Goal: Transaction & Acquisition: Purchase product/service

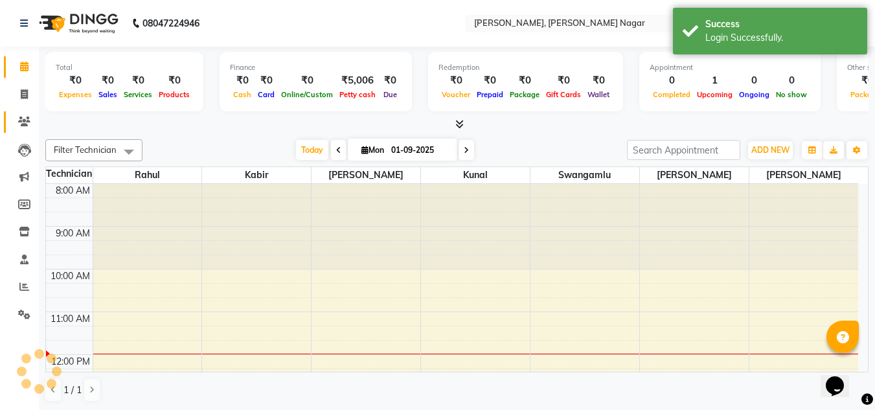
scroll to position [129, 0]
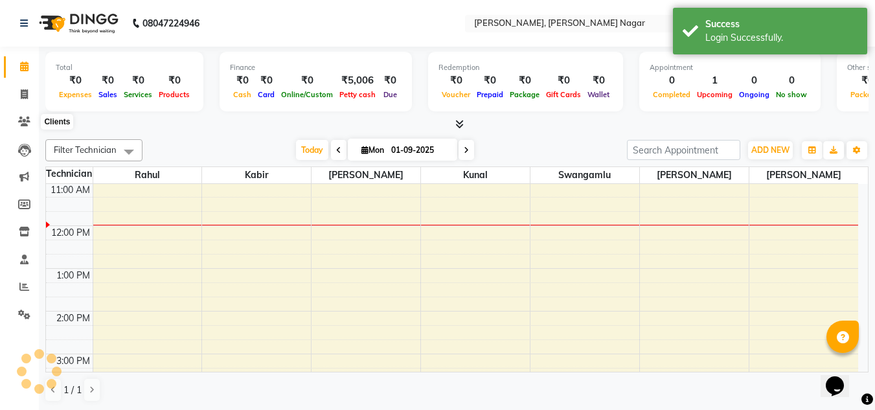
select select "en"
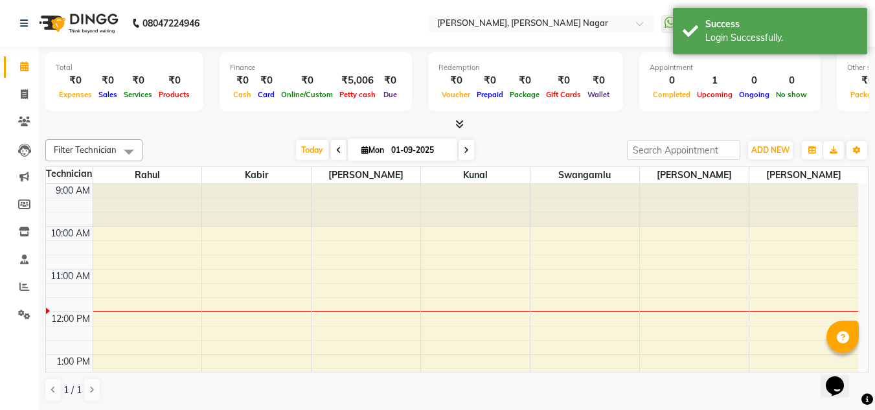
scroll to position [0, 0]
click at [21, 96] on icon at bounding box center [24, 94] width 7 height 10
select select "service"
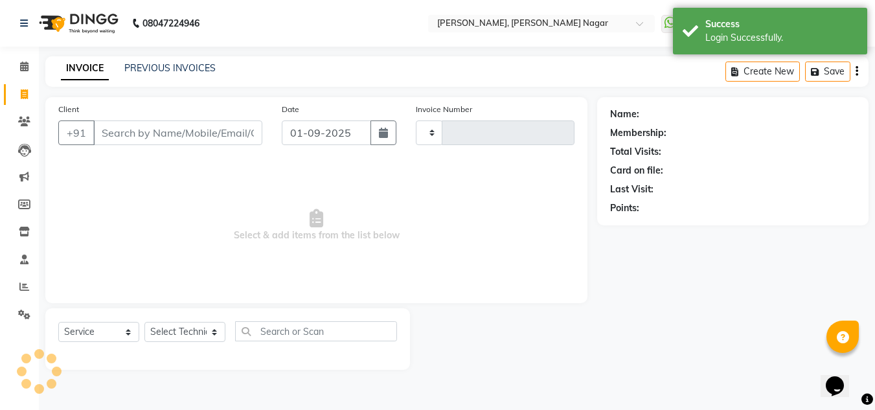
type input "1319"
select select "7686"
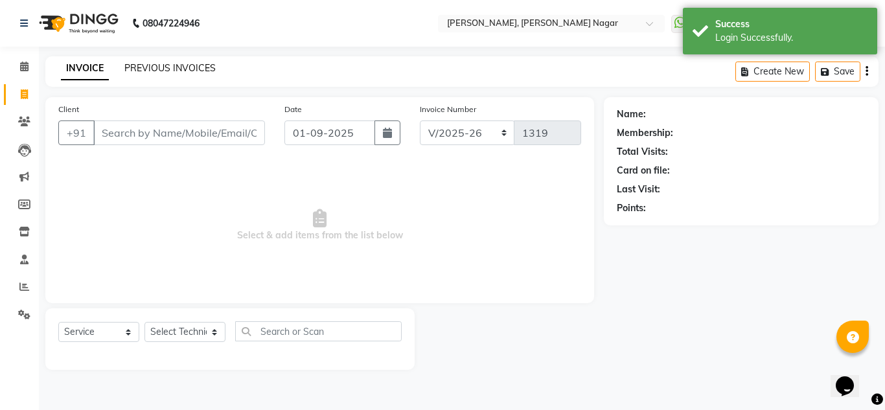
click at [152, 67] on link "PREVIOUS INVOICES" at bounding box center [169, 68] width 91 height 12
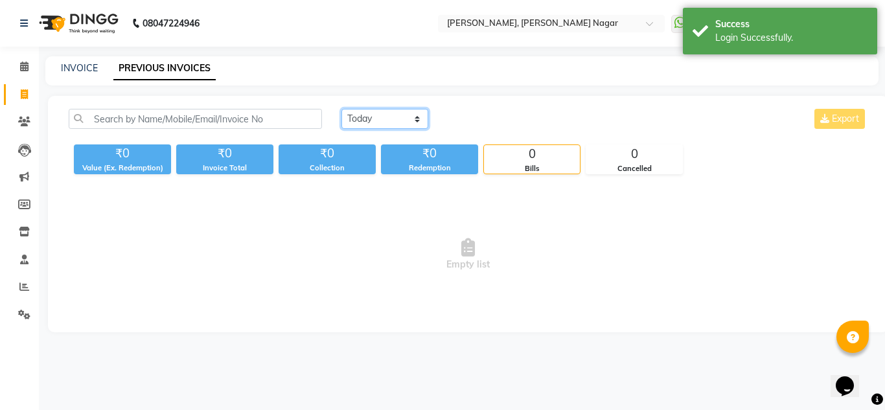
click at [418, 112] on select "[DATE] [DATE] Custom Range" at bounding box center [385, 119] width 87 height 20
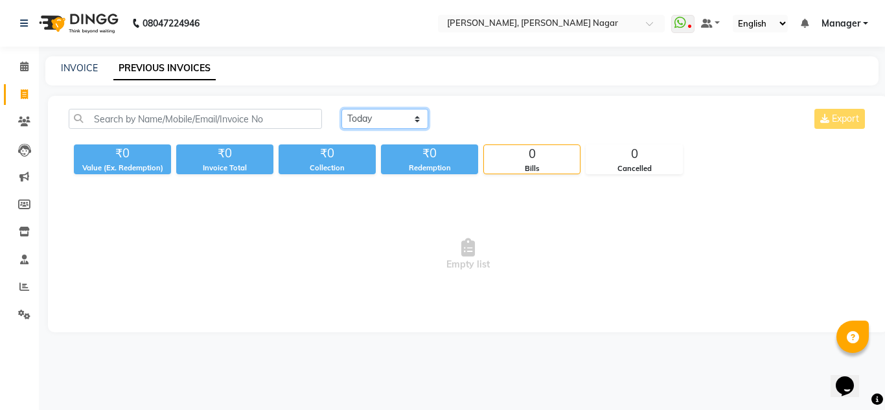
select select "[DATE]"
click at [342, 109] on select "[DATE] [DATE] Custom Range" at bounding box center [385, 119] width 87 height 20
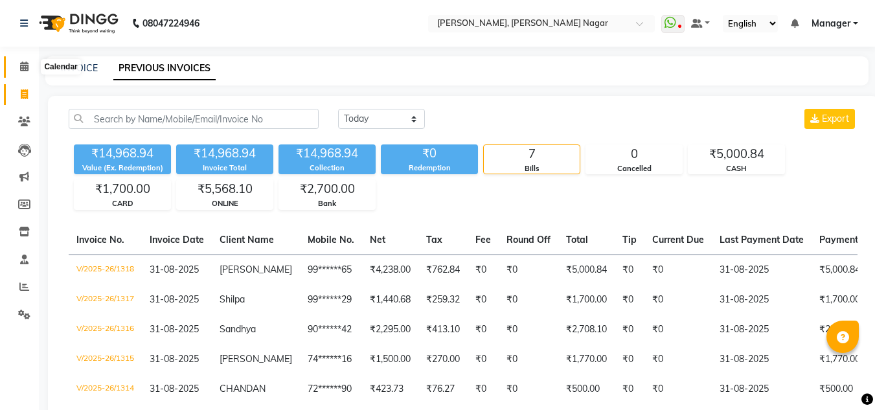
click at [23, 65] on icon at bounding box center [24, 67] width 8 height 10
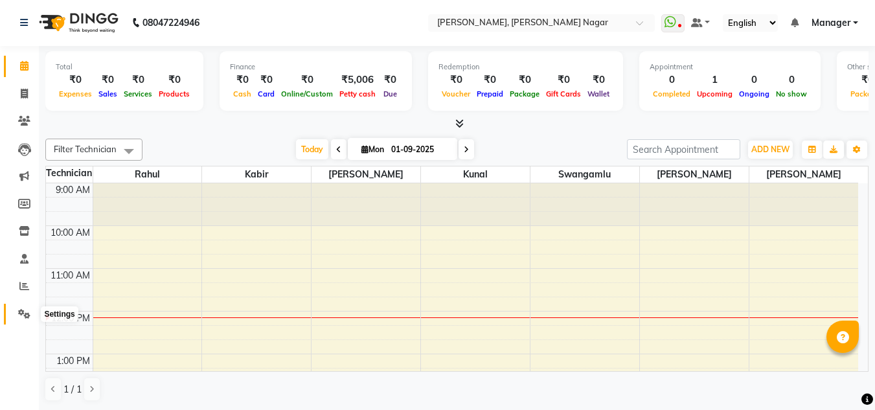
click at [25, 316] on icon at bounding box center [24, 314] width 12 height 10
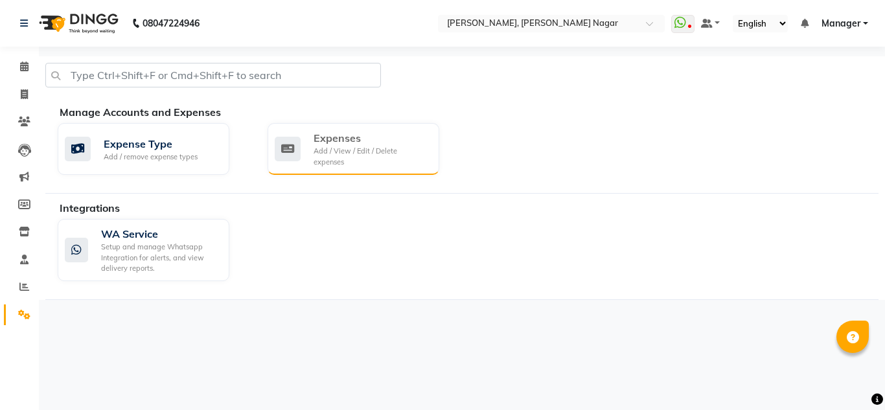
click at [343, 149] on div "Add / View / Edit / Delete expenses" at bounding box center [371, 156] width 115 height 21
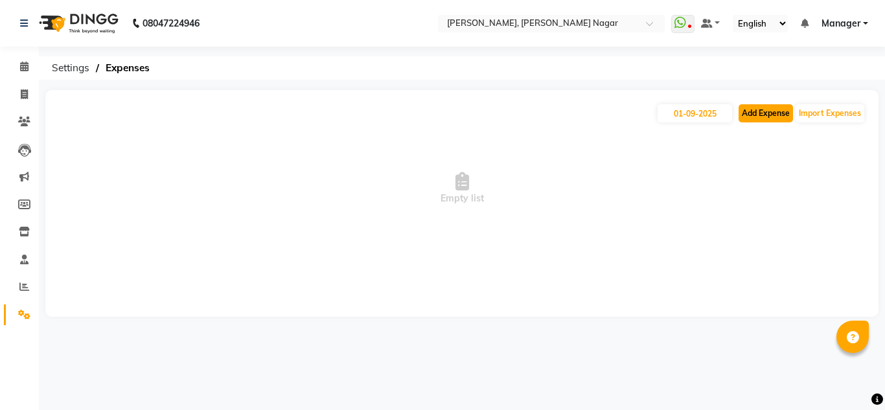
click at [759, 117] on button "Add Expense" at bounding box center [766, 113] width 54 height 18
select select "1"
select select "6824"
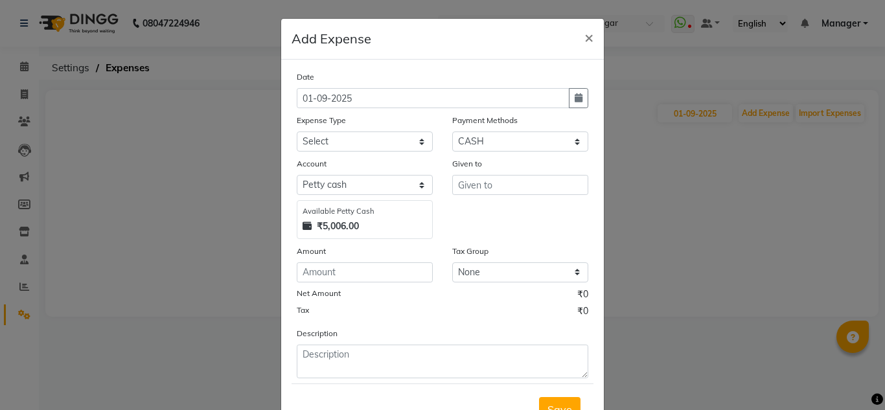
click at [728, 192] on ngb-modal-window "Add Expense × Date 01-09-2025 Expense Type Select acetone Advance Salary bank d…" at bounding box center [442, 205] width 885 height 410
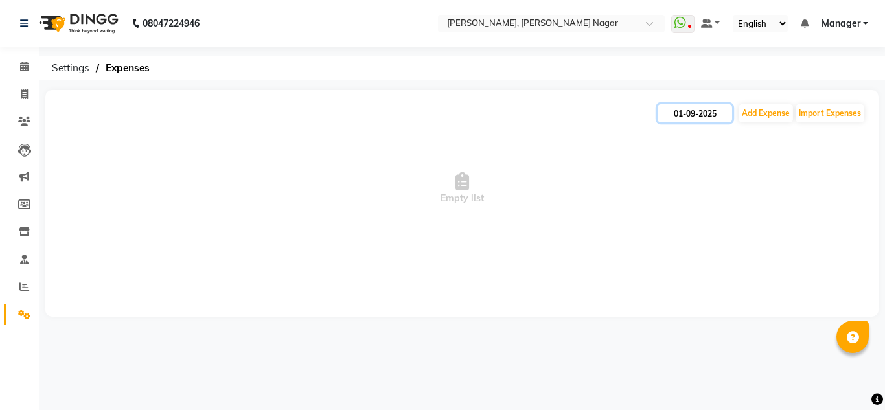
click at [693, 116] on input "01-09-2025" at bounding box center [695, 113] width 75 height 18
select select "9"
select select "2025"
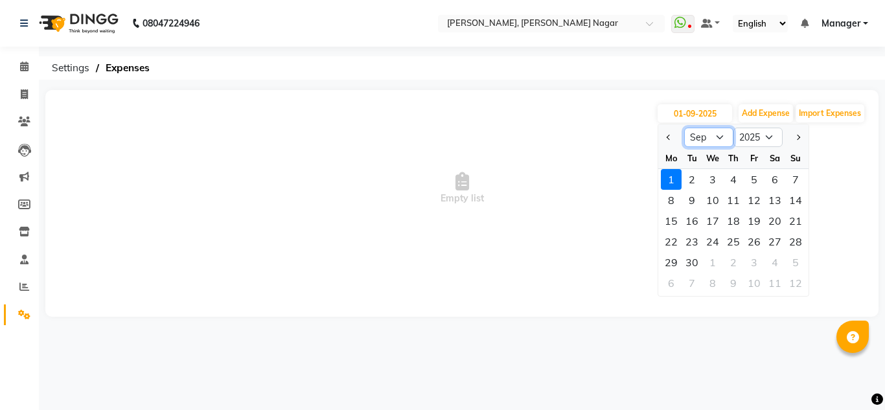
click at [713, 138] on select "Jan Feb Mar Apr May Jun Jul Aug Sep Oct Nov Dec" at bounding box center [708, 137] width 49 height 19
select select "8"
click at [684, 128] on select "Jan Feb Mar Apr May Jun Jul Aug Sep Oct Nov Dec" at bounding box center [708, 137] width 49 height 19
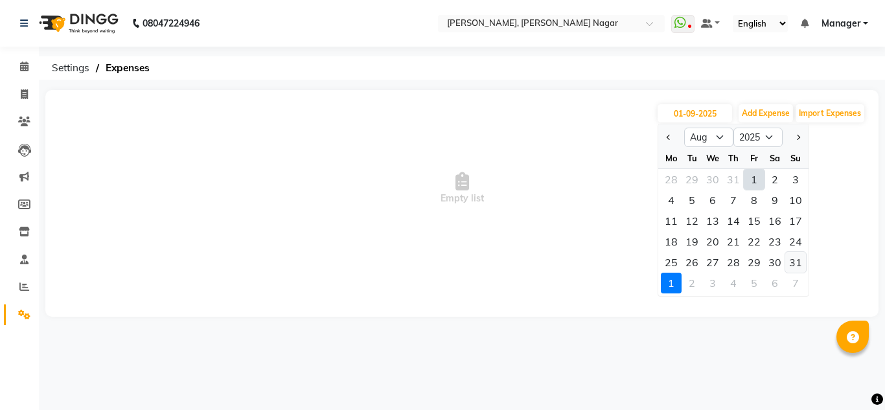
click at [794, 258] on div "31" at bounding box center [795, 262] width 21 height 21
type input "31-08-2025"
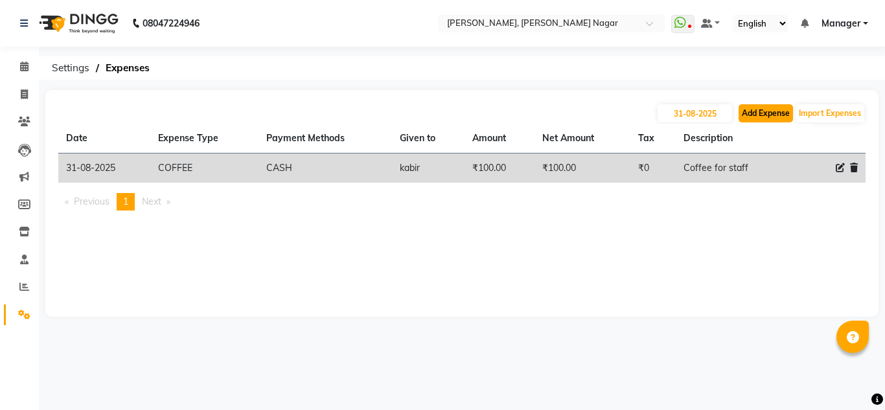
click at [774, 120] on button "Add Expense" at bounding box center [766, 113] width 54 height 18
select select "1"
select select "6824"
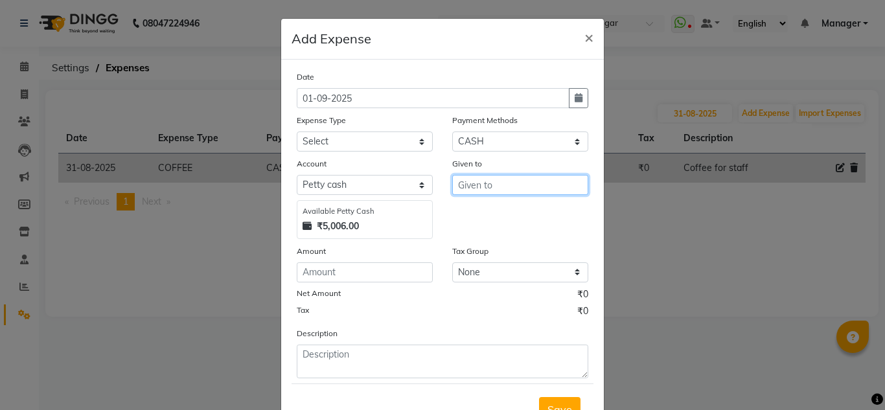
click at [537, 176] on input "text" at bounding box center [520, 185] width 136 height 20
type input "K"
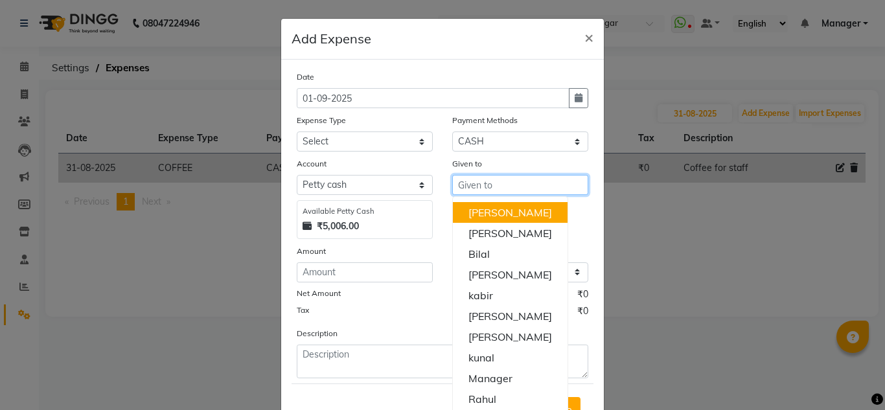
type input "a"
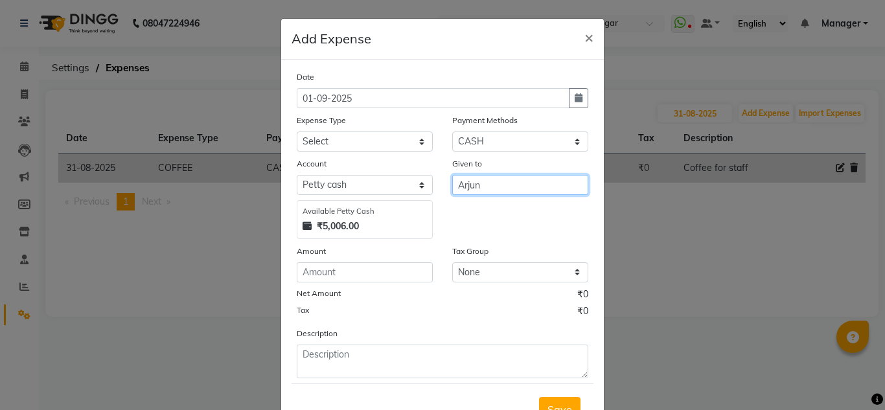
type input "Arjun"
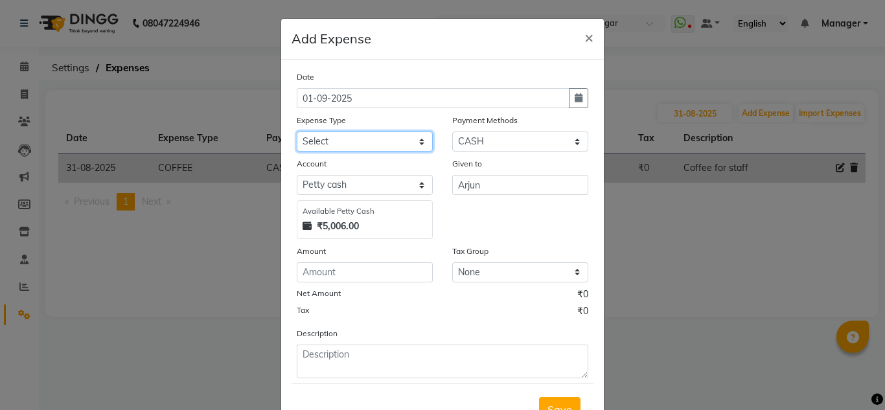
click at [323, 148] on select "Select acetone Advance Salary bank deposite BBMP Beauty products Bed charges BI…" at bounding box center [365, 142] width 136 height 20
select select "16927"
click at [297, 132] on select "Select acetone Advance Salary bank deposite BBMP Beauty products Bed charges BI…" at bounding box center [365, 142] width 136 height 20
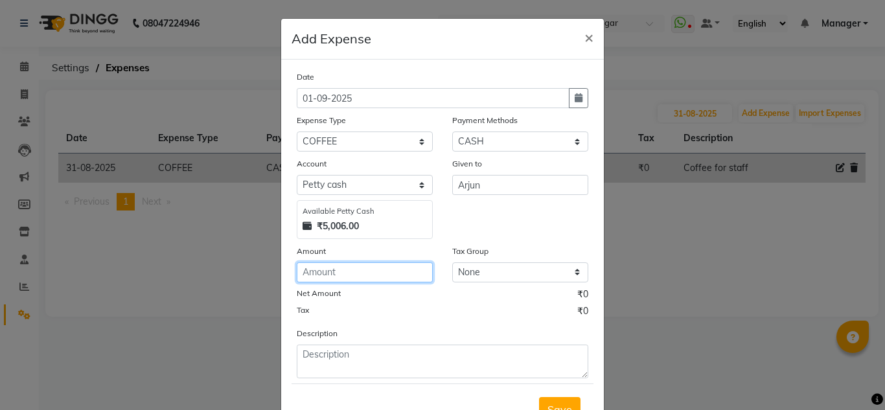
click at [373, 275] on input "number" at bounding box center [365, 272] width 136 height 20
type input "100"
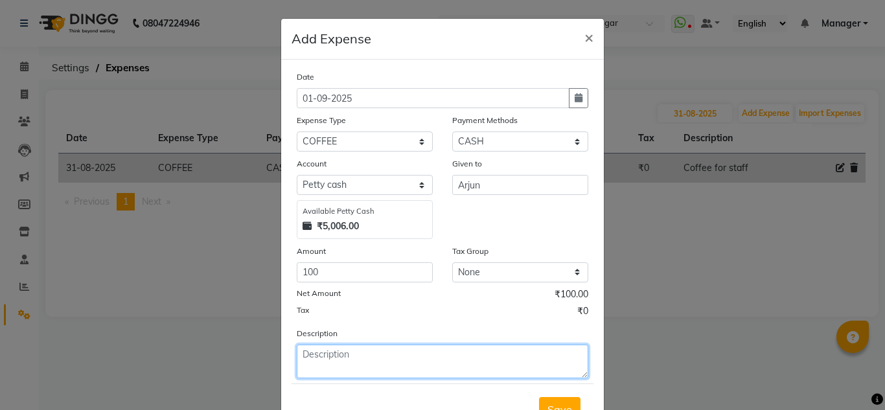
click at [392, 364] on textarea at bounding box center [443, 362] width 292 height 34
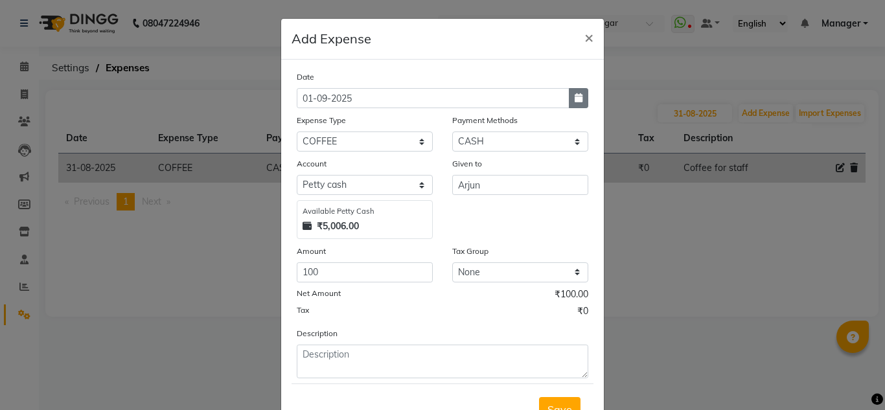
click at [578, 93] on button "button" at bounding box center [578, 98] width 19 height 20
select select "9"
select select "2025"
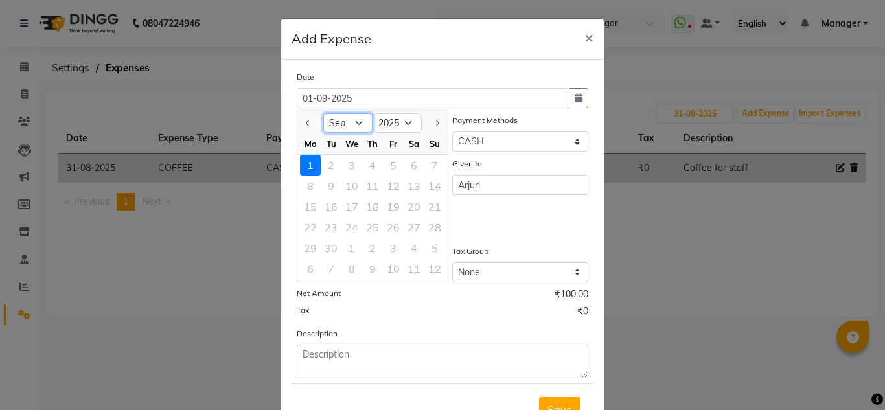
click at [340, 126] on select "Jan Feb Mar Apr May Jun Jul Aug Sep" at bounding box center [347, 122] width 49 height 19
select select "8"
click at [323, 113] on select "Jan Feb Mar Apr May Jun Jul Aug Sep" at bounding box center [347, 122] width 49 height 19
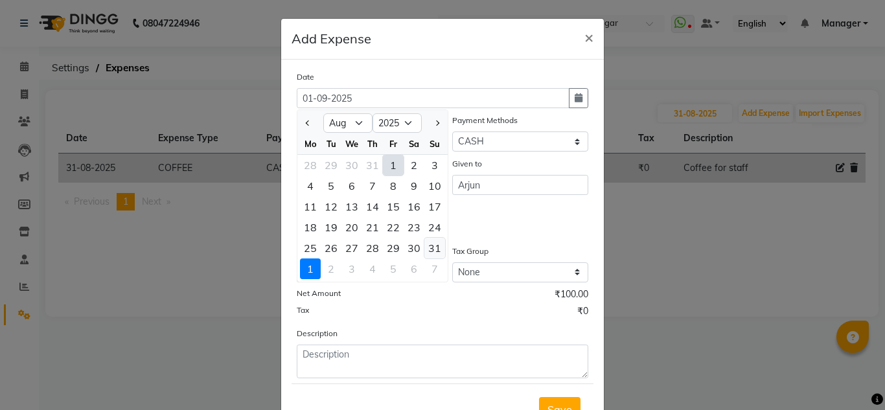
click at [424, 251] on div "31" at bounding box center [434, 248] width 21 height 21
type input "31-08-2025"
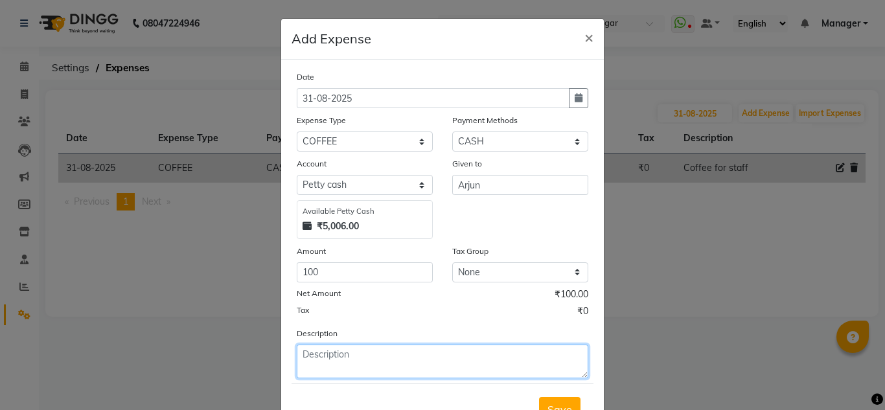
click at [336, 355] on textarea at bounding box center [443, 362] width 292 height 34
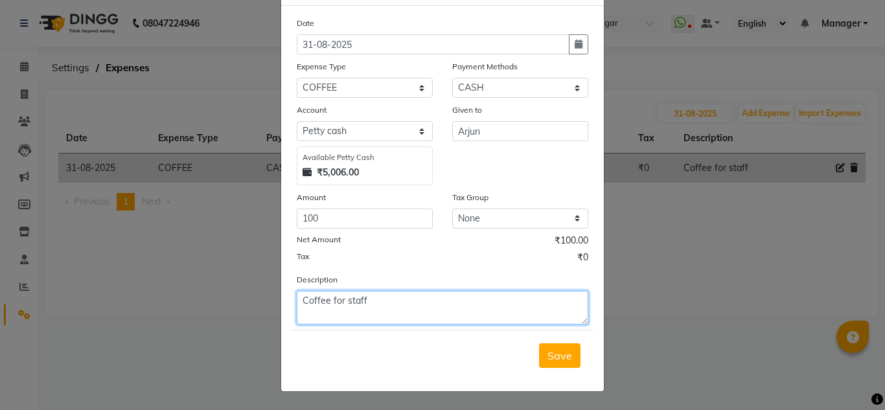
type textarea "Coffee for staff"
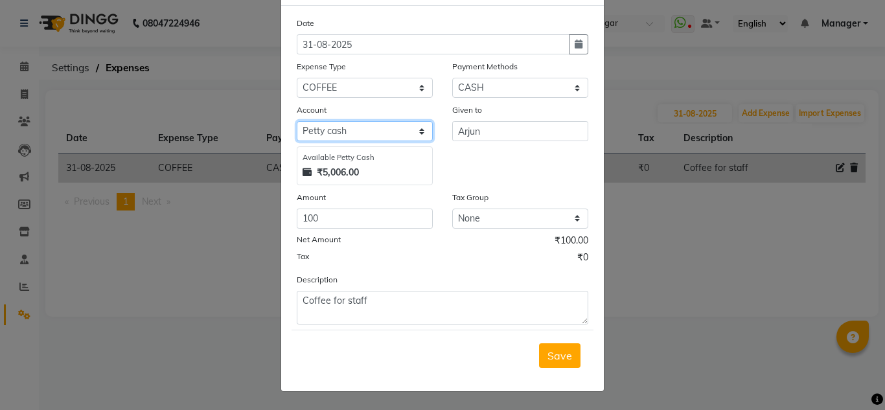
click at [411, 126] on select "Select Petty cash Default account" at bounding box center [365, 131] width 136 height 20
select select "6825"
click at [297, 141] on select "Select Petty cash Default account" at bounding box center [365, 131] width 136 height 20
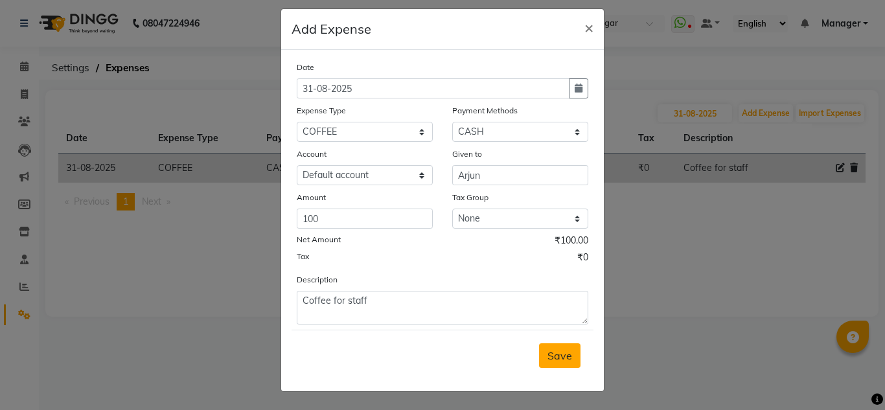
click at [561, 354] on span "Save" at bounding box center [560, 355] width 25 height 13
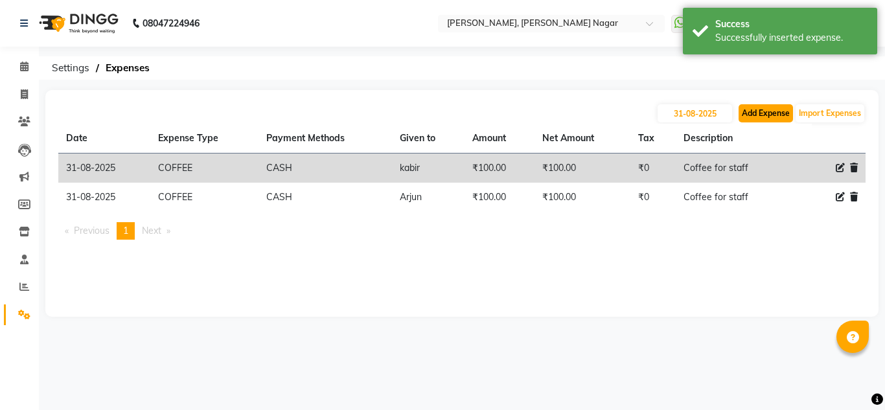
click at [774, 113] on button "Add Expense" at bounding box center [766, 113] width 54 height 18
select select "1"
select select "6824"
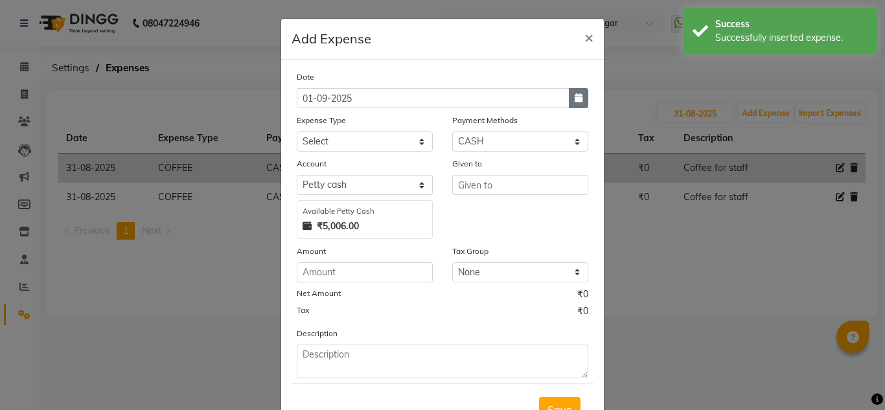
click at [577, 99] on icon "button" at bounding box center [579, 97] width 8 height 9
select select "9"
select select "2025"
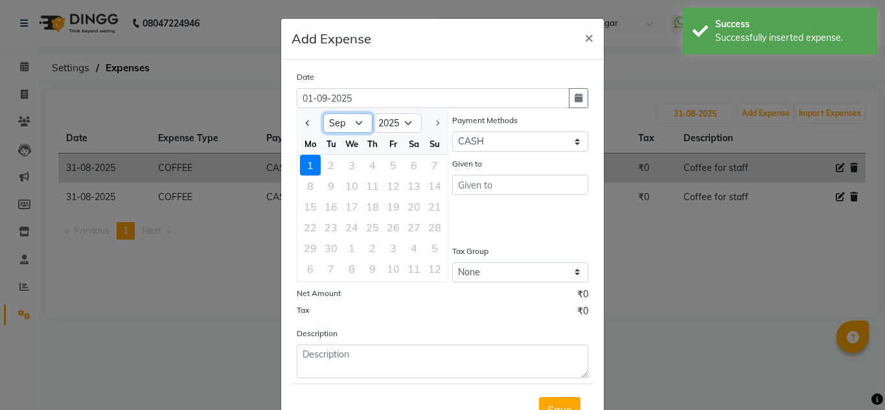
click at [360, 130] on select "Jan Feb Mar Apr May Jun Jul Aug Sep" at bounding box center [347, 122] width 49 height 19
select select "8"
click at [323, 113] on select "Jan Feb Mar Apr May Jun Jul Aug Sep" at bounding box center [347, 122] width 49 height 19
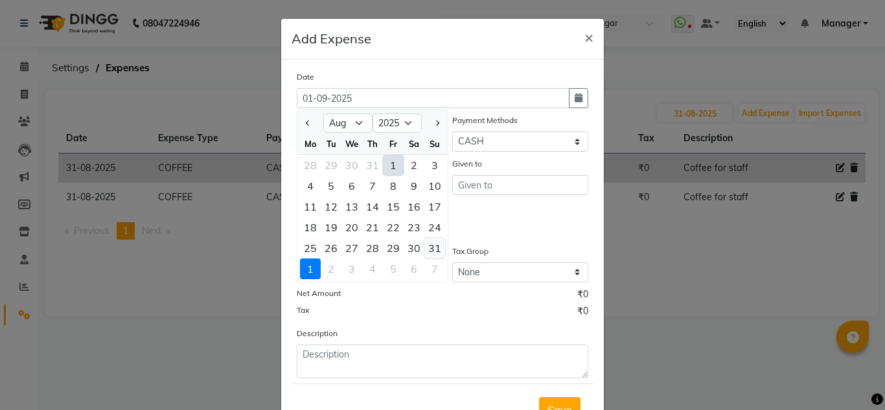
click at [438, 238] on div "31" at bounding box center [434, 248] width 21 height 21
type input "31-08-2025"
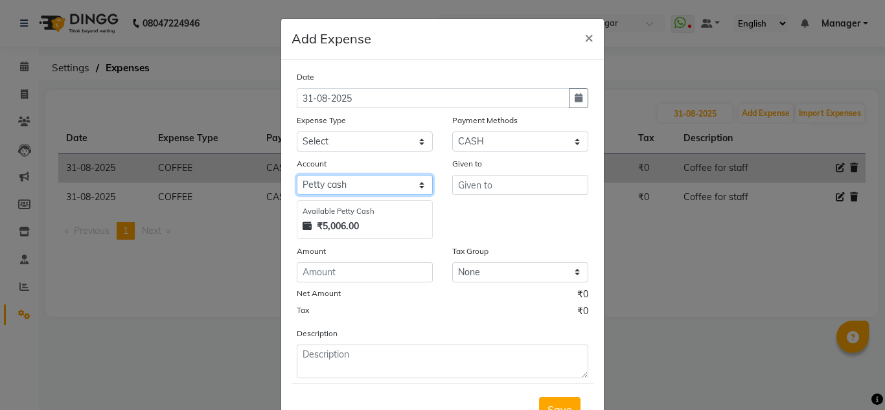
click at [399, 183] on select "Select Petty cash Default account" at bounding box center [365, 185] width 136 height 20
select select "6825"
click at [297, 175] on select "Select Petty cash Default account" at bounding box center [365, 185] width 136 height 20
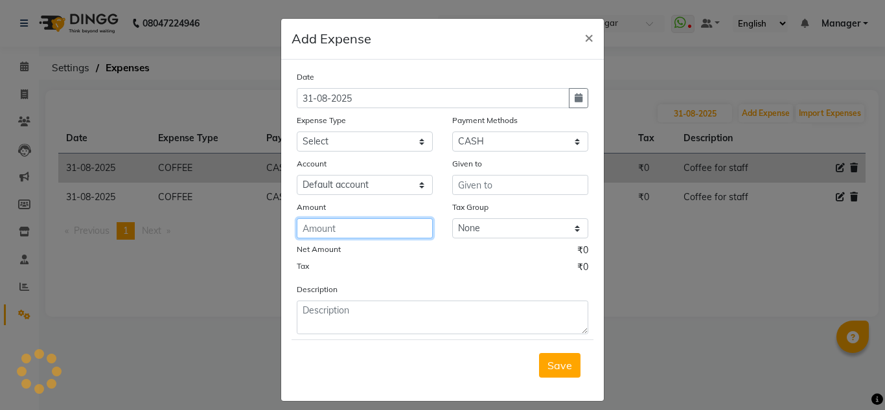
click at [380, 226] on input "number" at bounding box center [365, 228] width 136 height 20
type input "100"
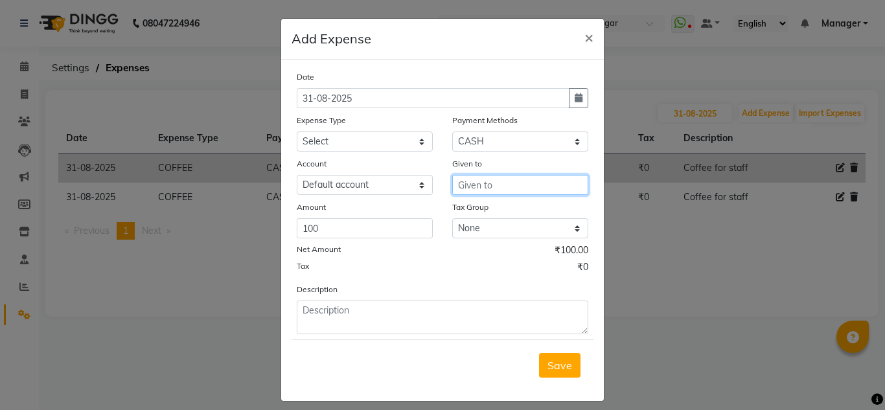
click at [522, 185] on input "text" at bounding box center [520, 185] width 136 height 20
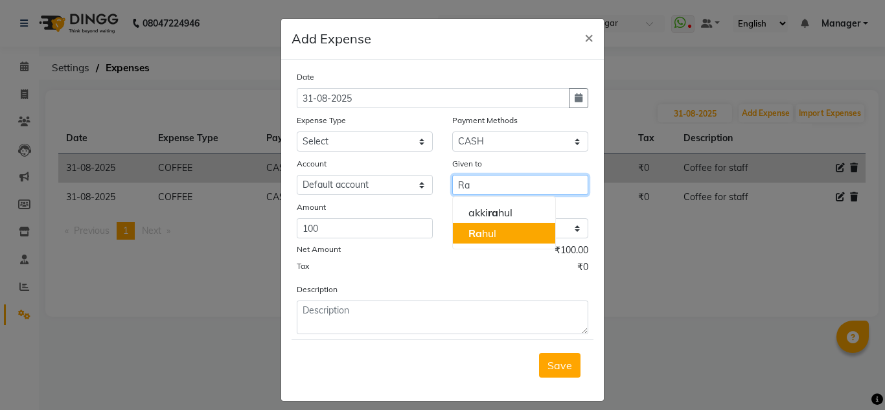
click at [487, 247] on ngb-typeahead-window "akki ra hul Ra hul" at bounding box center [504, 222] width 104 height 53
click at [535, 239] on button "Ra hul" at bounding box center [504, 233] width 102 height 21
type input "Rahul"
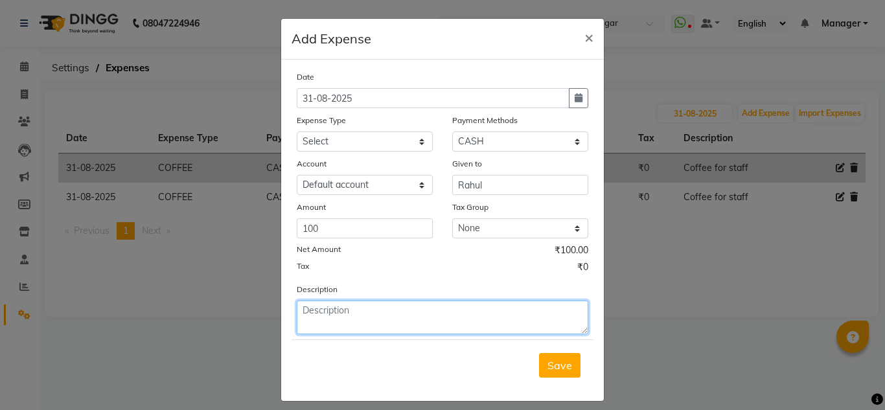
click at [401, 329] on textarea at bounding box center [443, 318] width 292 height 34
type textarea "OT"
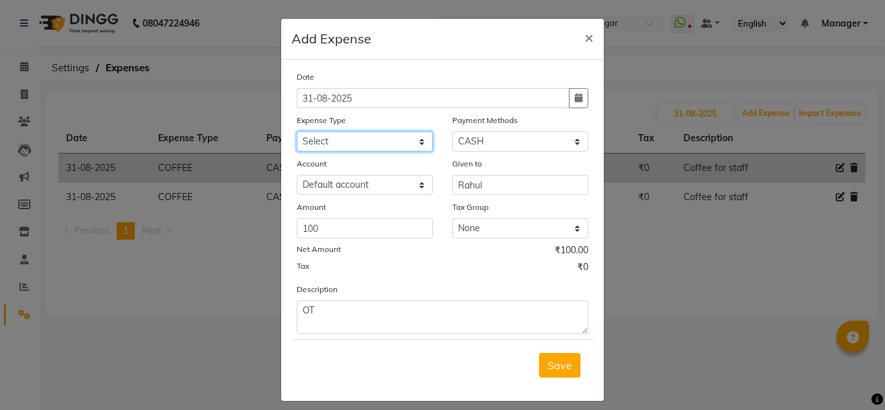
click at [389, 139] on select "Select acetone Advance Salary bank deposite BBMP Beauty products Bed charges BI…" at bounding box center [365, 142] width 136 height 20
select select "20307"
click at [504, 279] on div "Date 31-08-2025 Expense Type Select acetone Advance Salary bank deposite BBMP B…" at bounding box center [443, 202] width 292 height 264
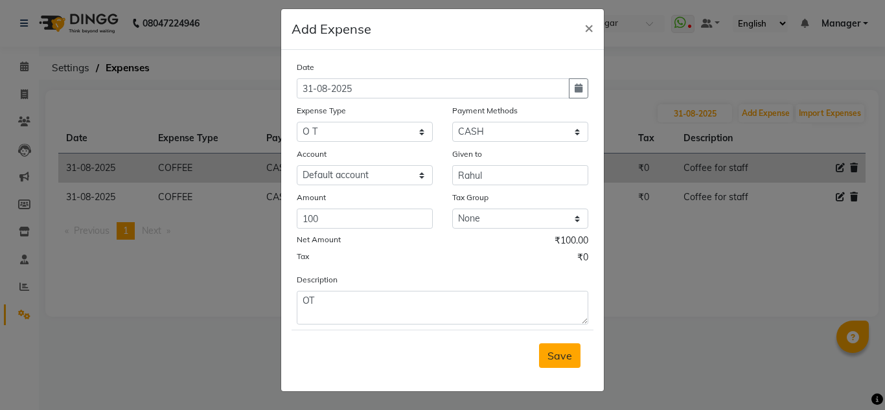
click at [548, 358] on span "Save" at bounding box center [560, 355] width 25 height 13
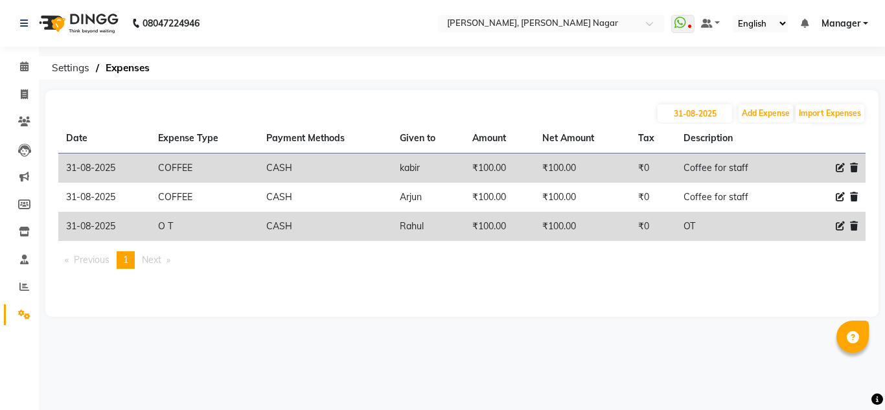
click at [182, 299] on div "31-08-2025 Add Expense Import Expenses Date Expense Type Payment Methods Given …" at bounding box center [461, 203] width 833 height 227
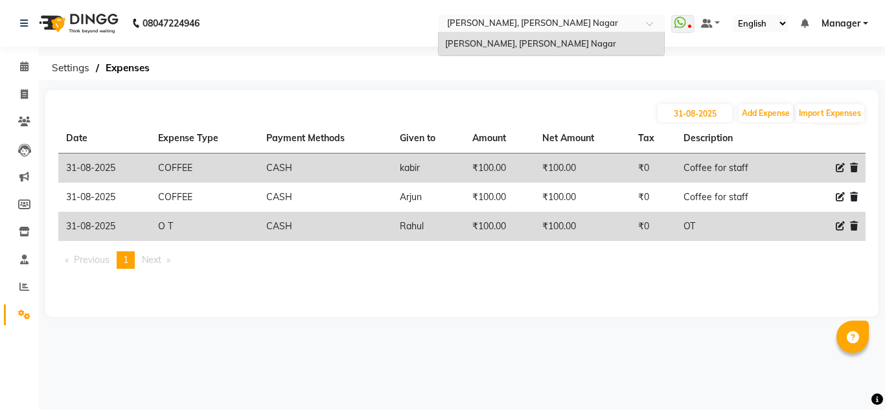
click at [651, 27] on span at bounding box center [654, 27] width 16 height 13
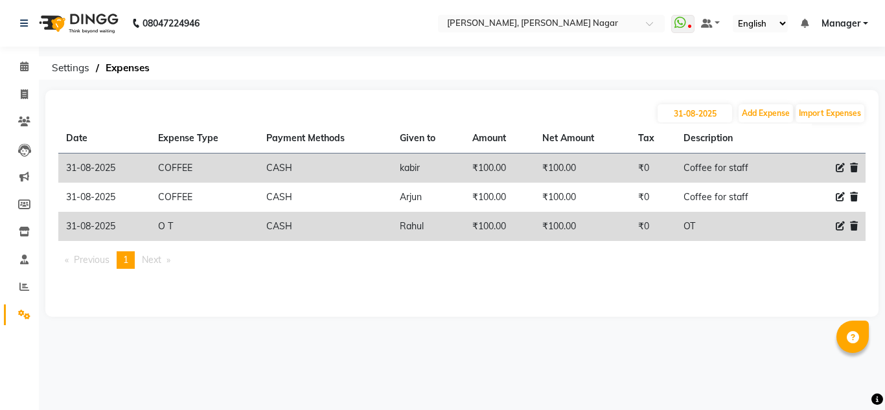
click at [622, 82] on div "08047224946 Select Location × Nailashes, Basaveshwar Nagar WhatsApp Status ✕ St…" at bounding box center [442, 205] width 885 height 410
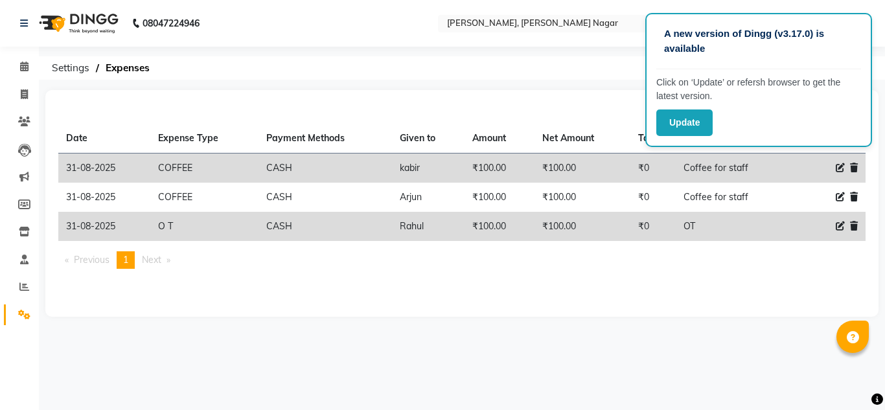
drag, startPoint x: 0, startPoint y: 157, endPoint x: 17, endPoint y: 163, distance: 17.8
click at [17, 163] on li "Leads" at bounding box center [19, 150] width 39 height 28
click at [703, 109] on div "A new version of Dingg (v3.17.0) is available Click on ‘Update’ or refersh brow…" at bounding box center [758, 80] width 227 height 134
click at [701, 115] on button "Update" at bounding box center [684, 123] width 56 height 27
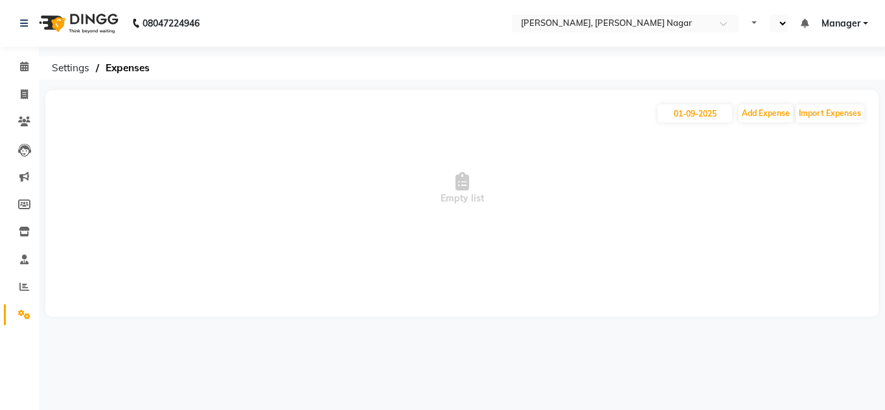
select select "en"
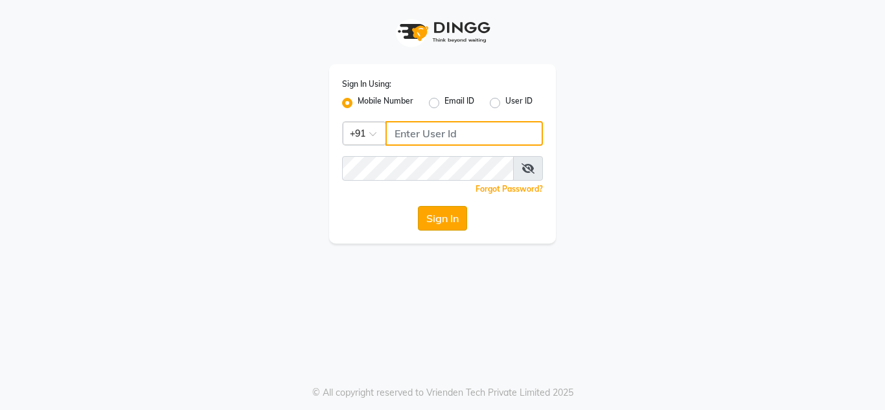
type input "9611560759"
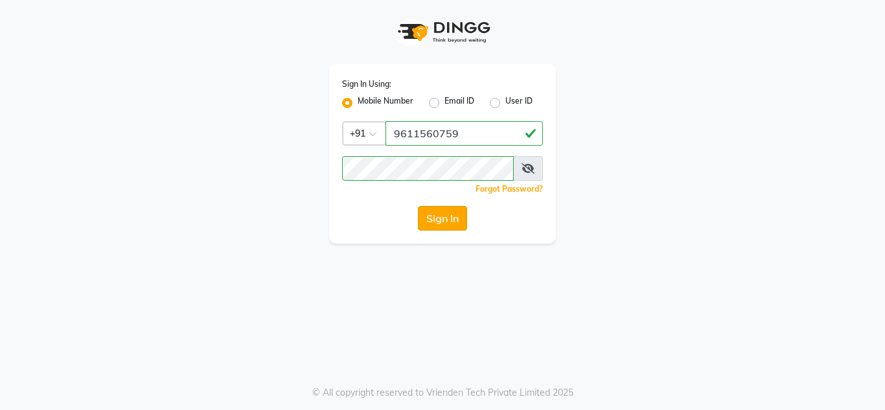
click at [452, 209] on button "Sign In" at bounding box center [442, 218] width 49 height 25
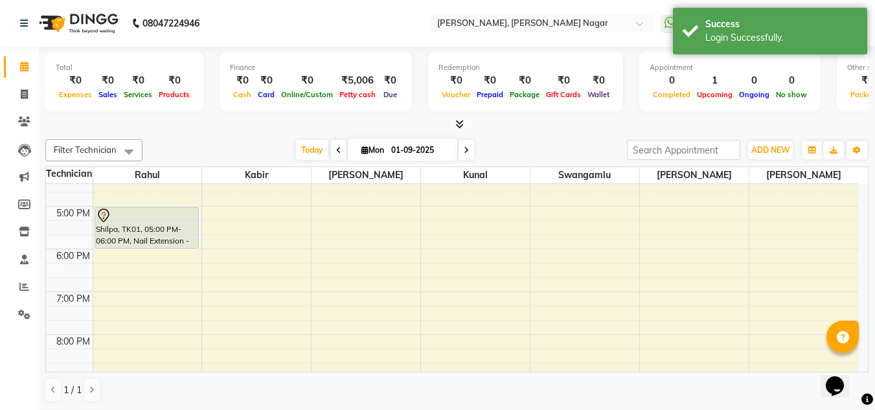
scroll to position [319, 0]
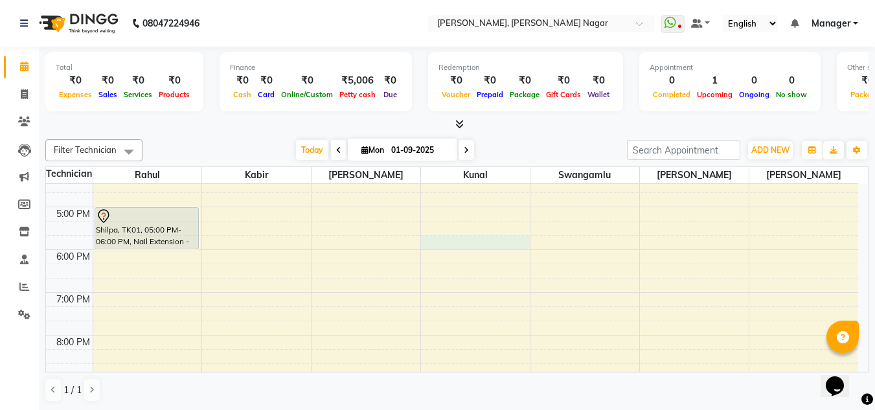
click at [455, 249] on div "9:00 AM 10:00 AM 11:00 AM 12:00 PM 1:00 PM 2:00 PM 3:00 PM 4:00 PM 5:00 PM 6:00…" at bounding box center [452, 142] width 813 height 555
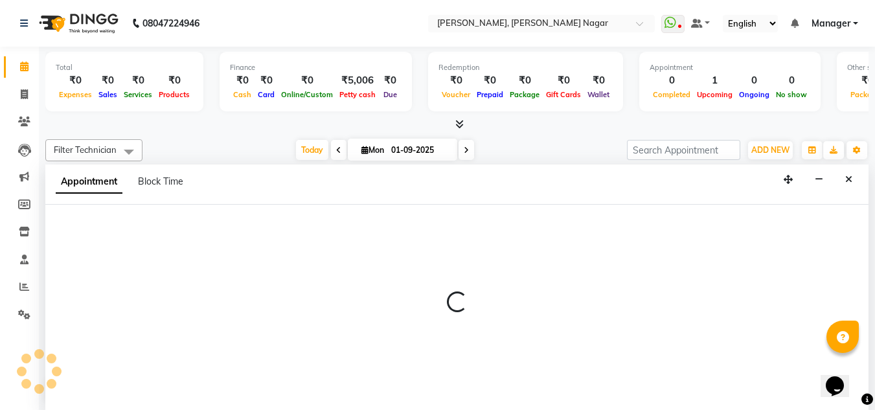
scroll to position [1, 0]
select select "81675"
select select "1065"
select select "tentative"
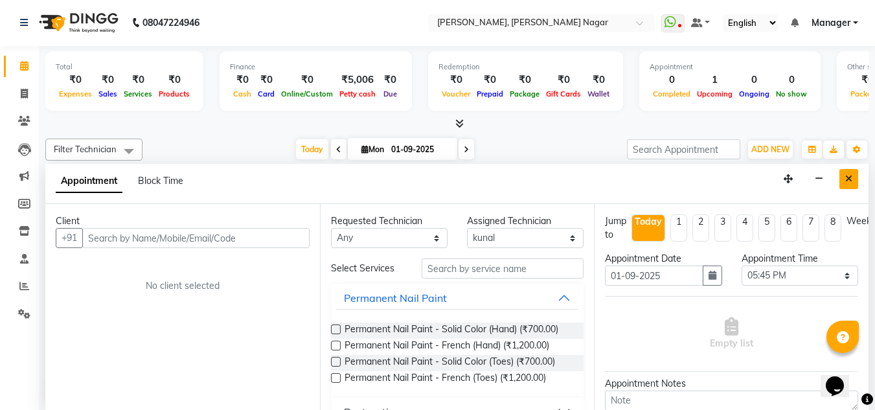
click at [848, 175] on icon "Close" at bounding box center [849, 178] width 7 height 9
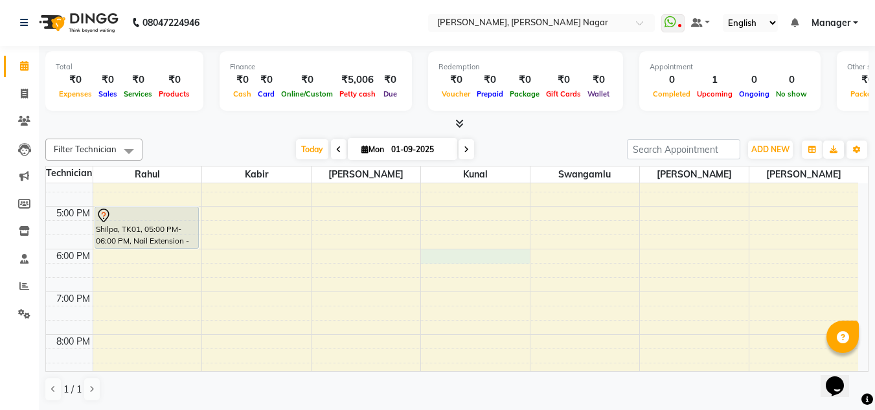
click at [440, 257] on div "9:00 AM 10:00 AM 11:00 AM 12:00 PM 1:00 PM 2:00 PM 3:00 PM 4:00 PM 5:00 PM 6:00…" at bounding box center [452, 142] width 813 height 555
select select "81675"
select select "1080"
select select "tentative"
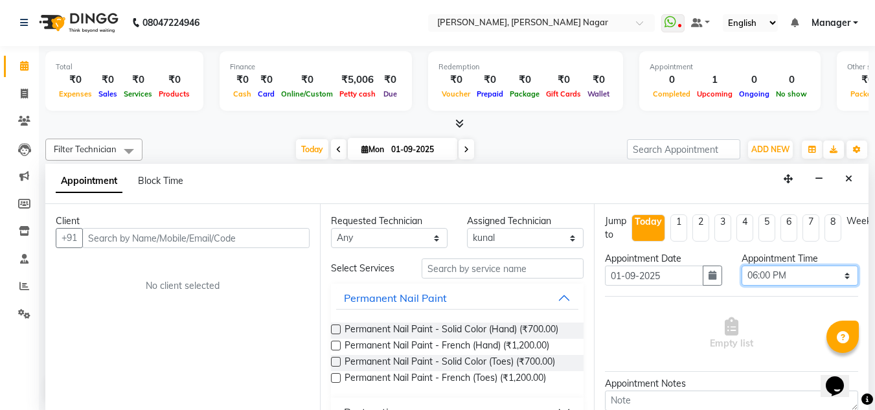
click at [792, 273] on select "Select 10:00 AM 10:15 AM 10:30 AM 10:45 AM 11:00 AM 11:15 AM 11:30 AM 11:45 AM …" at bounding box center [800, 276] width 117 height 20
select select "1110"
click at [742, 266] on select "Select 10:00 AM 10:15 AM 10:30 AM 10:45 AM 11:00 AM 11:15 AM 11:30 AM 11:45 AM …" at bounding box center [800, 276] width 117 height 20
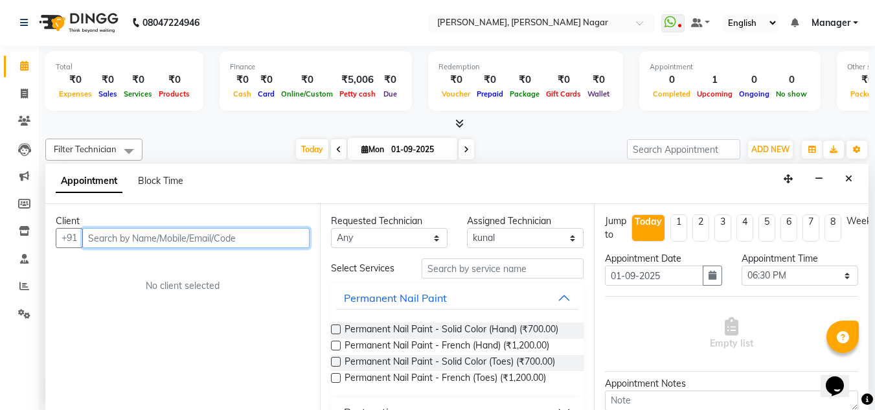
click at [246, 238] on input "text" at bounding box center [195, 238] width 227 height 20
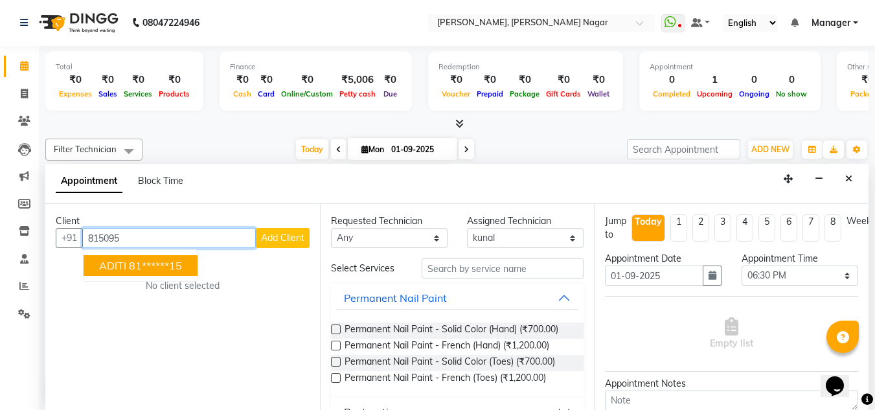
click at [127, 270] on button "ADITI 81******15" at bounding box center [141, 265] width 114 height 21
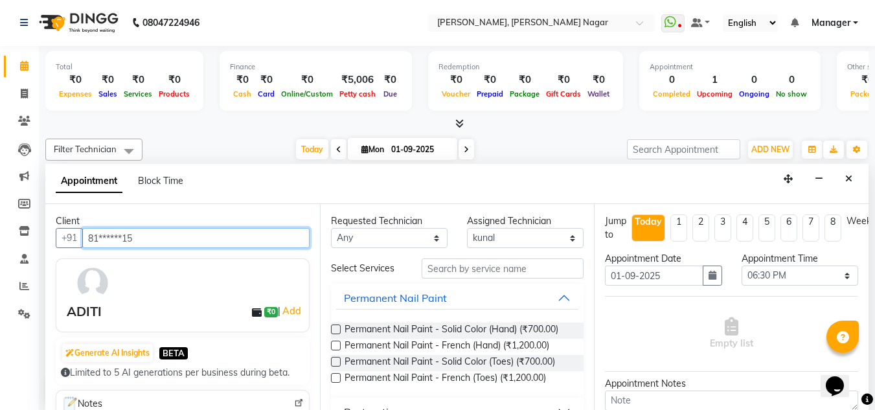
type input "81******15"
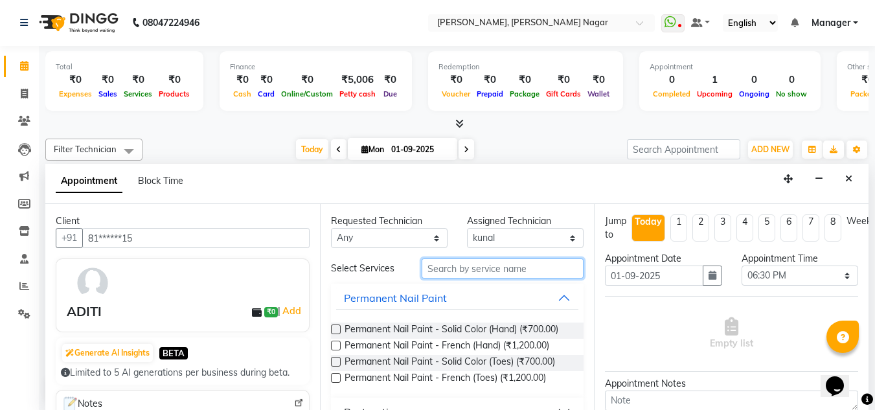
click at [474, 264] on input "text" at bounding box center [503, 269] width 162 height 20
type input "a"
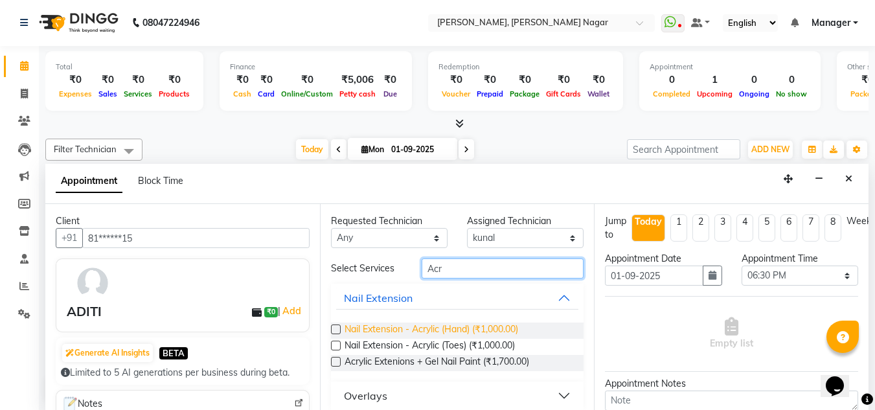
type input "Acr"
click at [433, 326] on span "Nail Extension - Acrylic (Hand) (₹1,000.00)" at bounding box center [432, 331] width 174 height 16
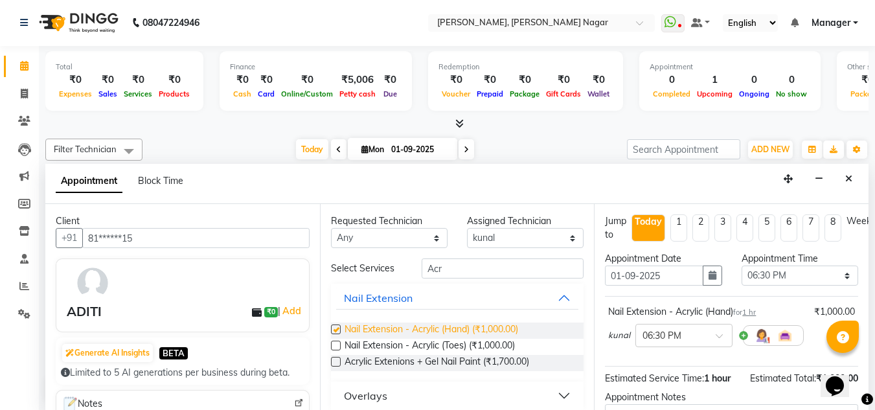
checkbox input "false"
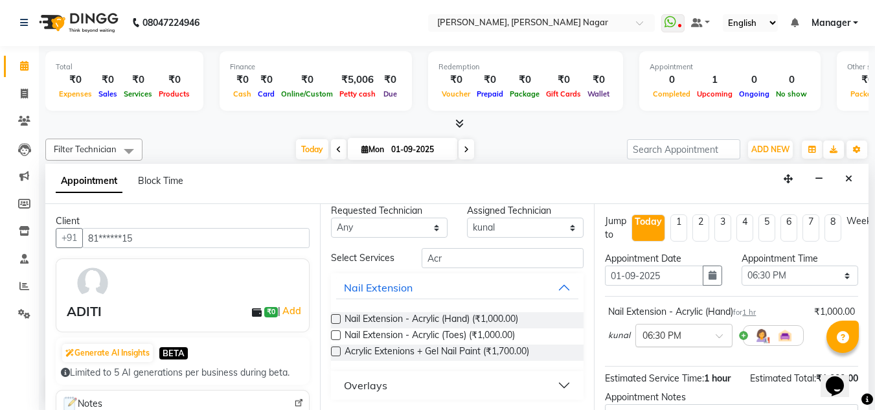
scroll to position [145, 0]
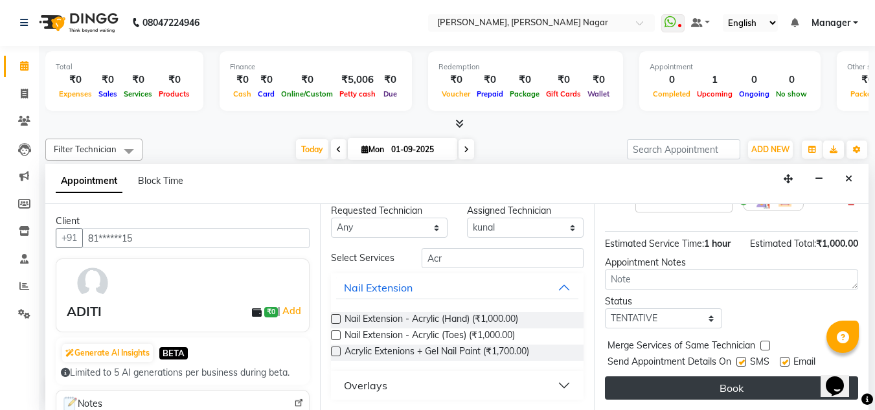
click at [668, 377] on button "Book" at bounding box center [731, 388] width 253 height 23
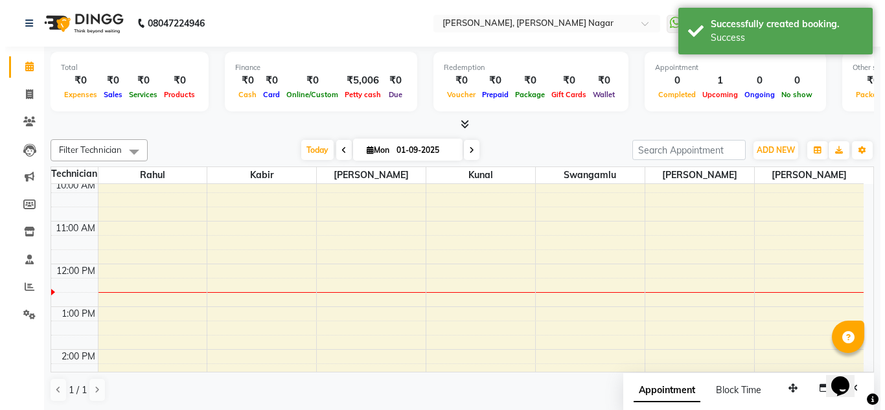
scroll to position [0, 0]
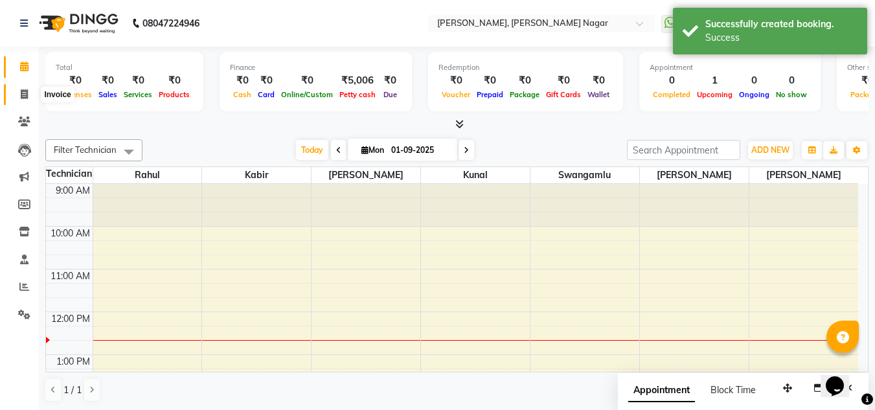
click at [21, 99] on span at bounding box center [24, 94] width 23 height 15
select select "service"
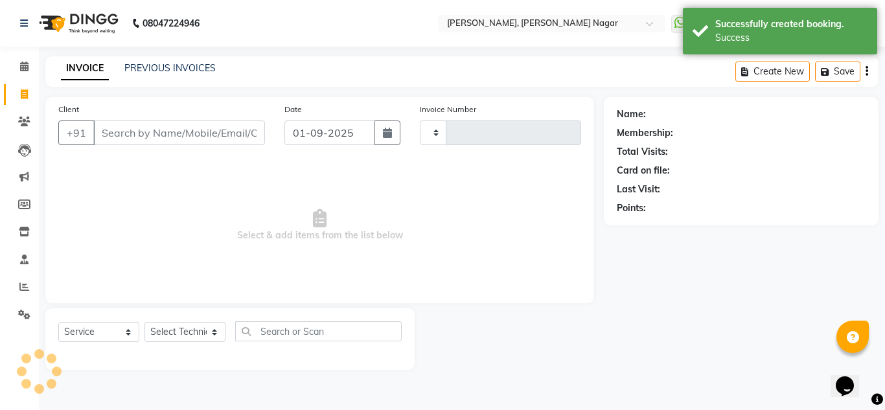
type input "1319"
select select "7686"
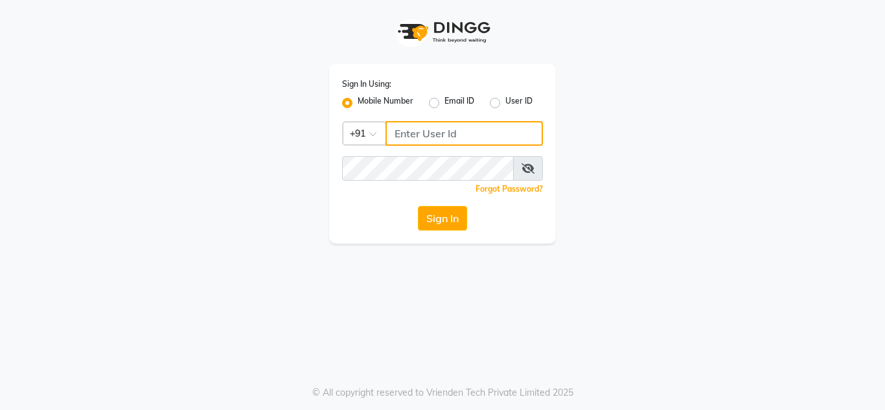
type input "9611560759"
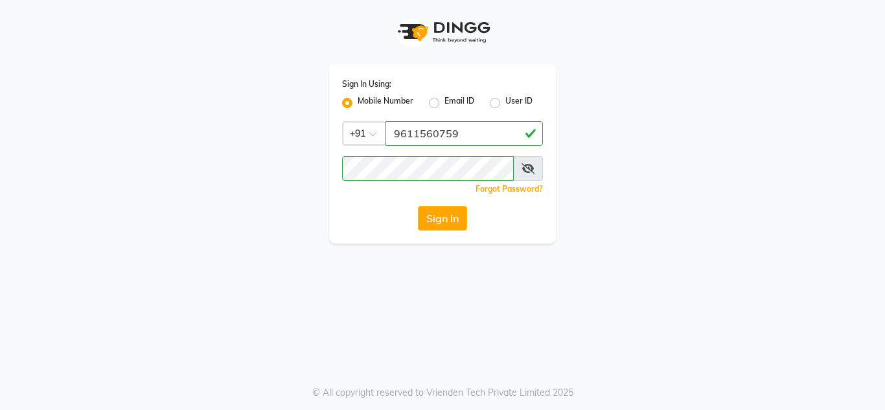
click at [446, 194] on div "Forgot Password?" at bounding box center [442, 189] width 201 height 14
click at [448, 208] on button "Sign In" at bounding box center [442, 218] width 49 height 25
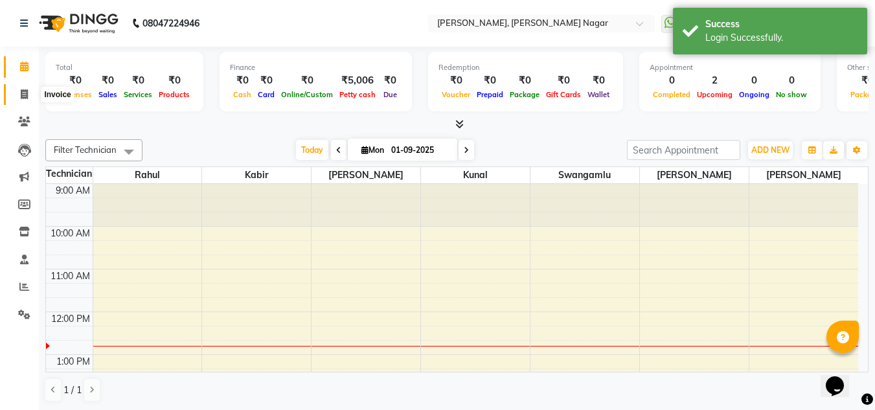
click at [21, 93] on icon at bounding box center [24, 94] width 7 height 10
select select "7686"
select select "service"
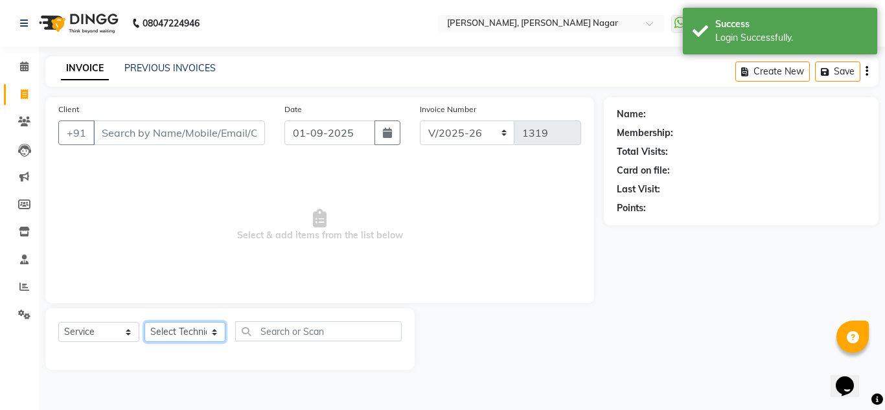
click at [188, 331] on select "Select Technician akki rahul Basiya Sultha Bilal jin kabir Kavya Kiruba kunal M…" at bounding box center [185, 332] width 81 height 20
click at [238, 180] on span "Select & add items from the list below" at bounding box center [319, 226] width 523 height 130
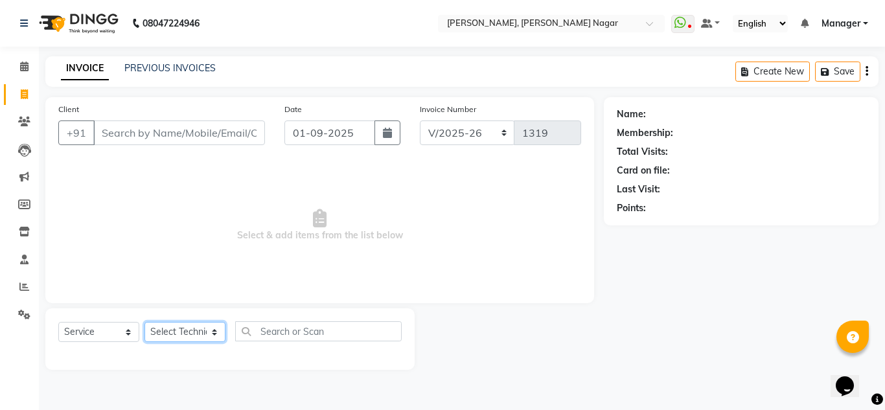
click at [211, 327] on select "Select Technician akki rahul Basiya Sultha Bilal jin kabir Kavya Kiruba kunal M…" at bounding box center [185, 332] width 81 height 20
select select "81674"
click at [145, 322] on select "Select Technician akki rahul Basiya Sultha Bilal jin kabir Kavya Kiruba kunal M…" at bounding box center [185, 332] width 81 height 20
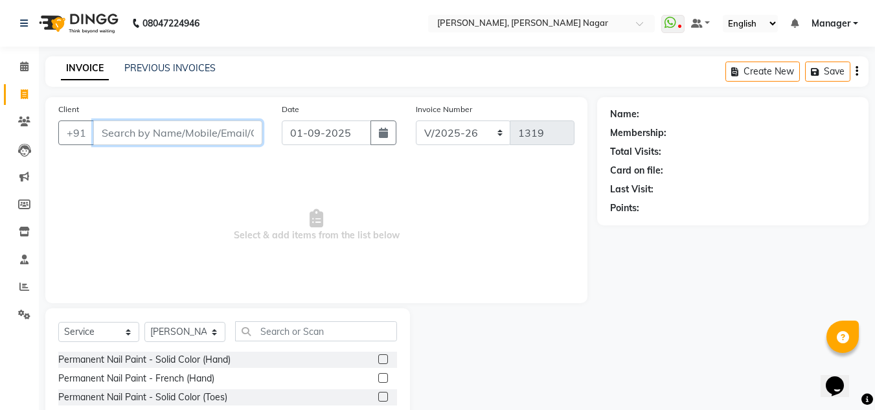
click at [174, 133] on input "Client" at bounding box center [177, 133] width 169 height 25
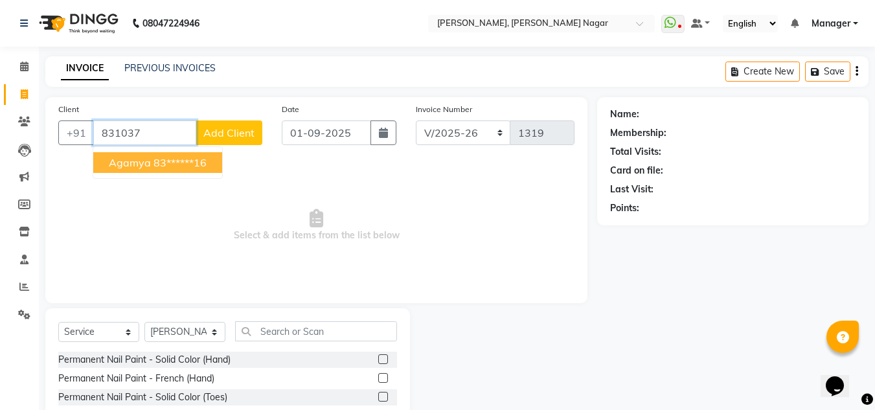
click at [200, 163] on ngb-highlight "83******16" at bounding box center [180, 162] width 53 height 13
type input "83******16"
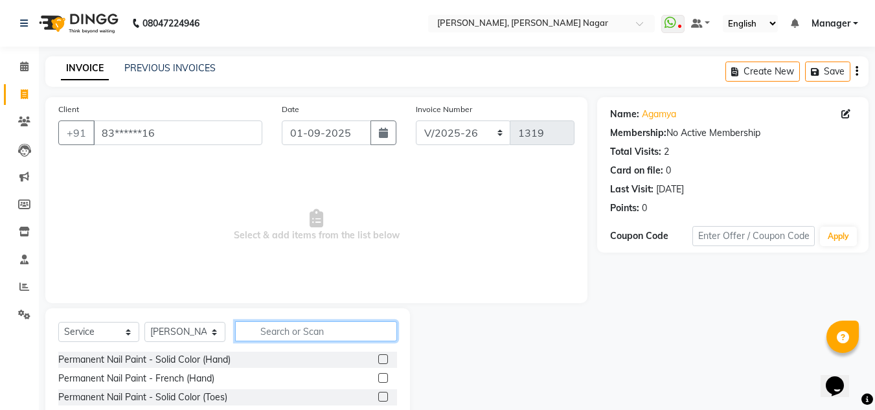
click at [282, 326] on input "text" at bounding box center [316, 331] width 162 height 20
type input "e"
type input "EX"
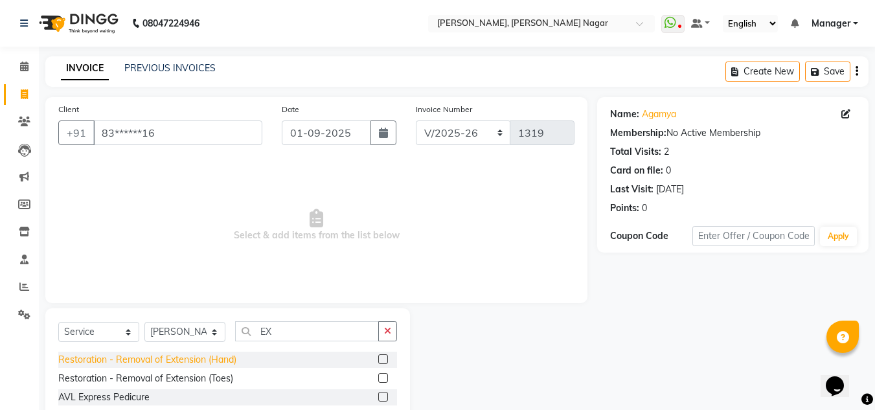
click at [187, 362] on div "Restoration - Removal of Extension (Hand)" at bounding box center [147, 360] width 178 height 14
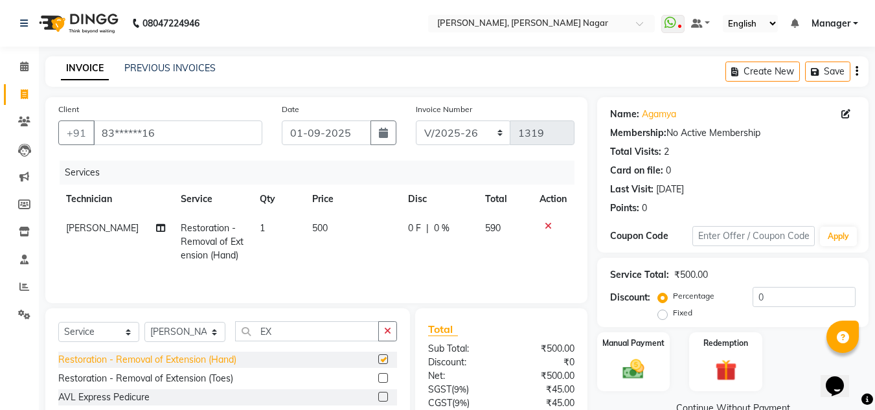
checkbox input "false"
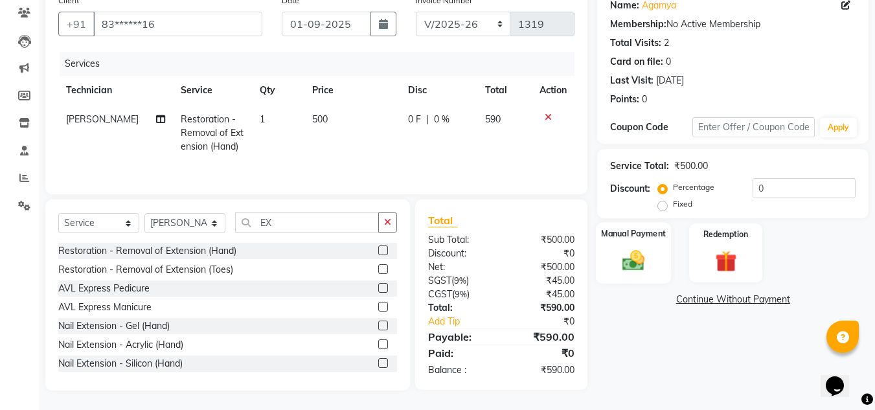
click at [610, 251] on div "Manual Payment" at bounding box center [634, 253] width 76 height 62
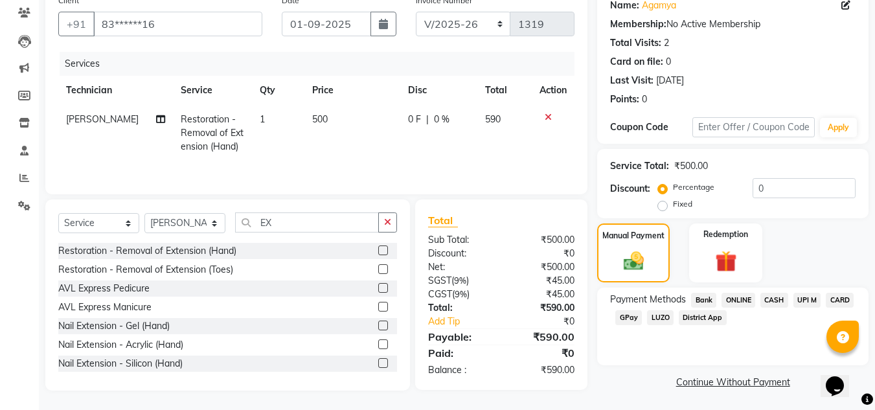
click at [780, 296] on span "CASH" at bounding box center [775, 300] width 28 height 15
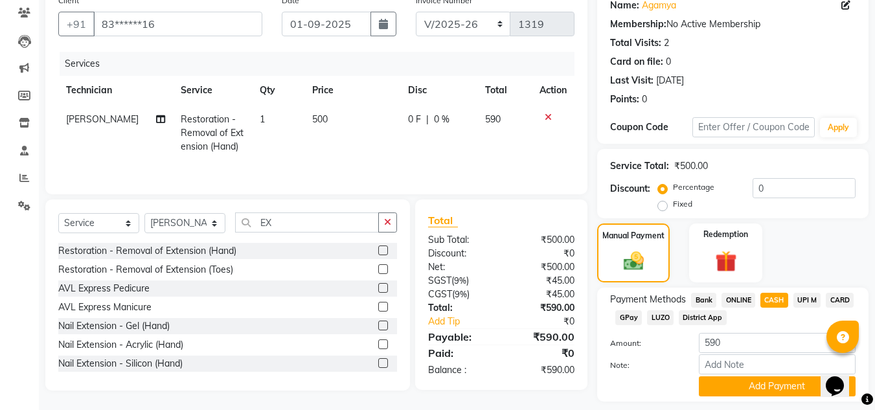
click at [780, 296] on span "CASH" at bounding box center [775, 300] width 28 height 15
click at [757, 383] on button "Add Payment" at bounding box center [777, 387] width 157 height 20
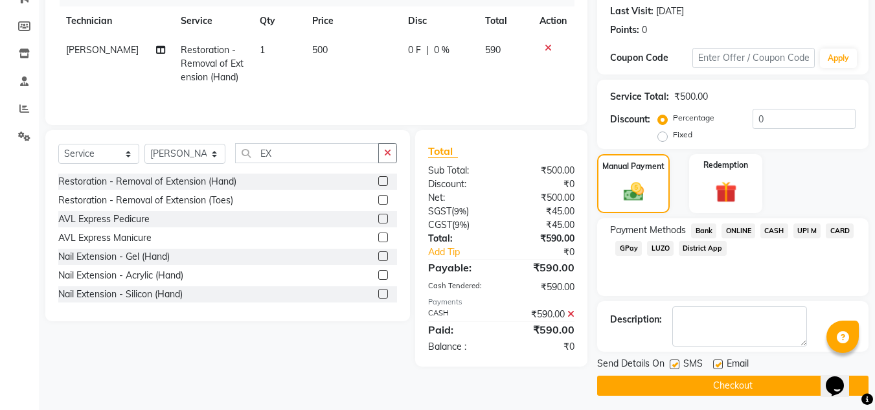
scroll to position [183, 0]
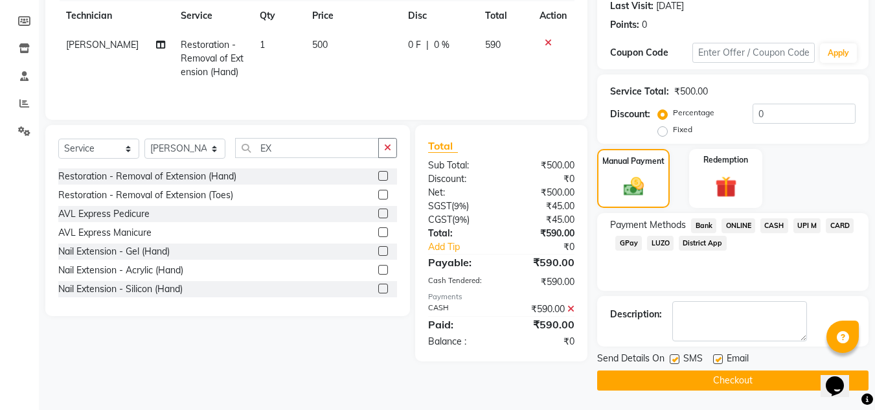
click at [629, 383] on button "Checkout" at bounding box center [733, 381] width 272 height 20
